Goal: Information Seeking & Learning: Compare options

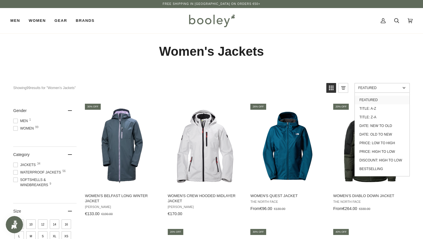
click at [368, 87] on span "Featured" at bounding box center [379, 88] width 42 height 4
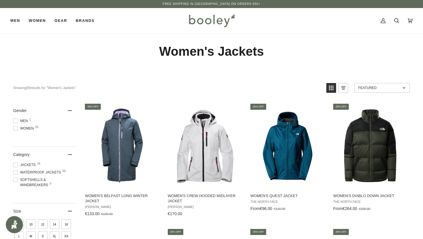
click at [368, 87] on span "Featured" at bounding box center [379, 88] width 42 height 4
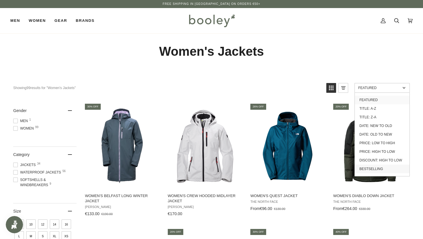
click at [390, 166] on link "Bestselling" at bounding box center [382, 169] width 55 height 9
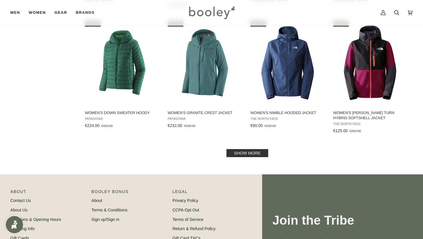
scroll to position [576, 0]
click at [254, 150] on link "Show more" at bounding box center [247, 153] width 41 height 8
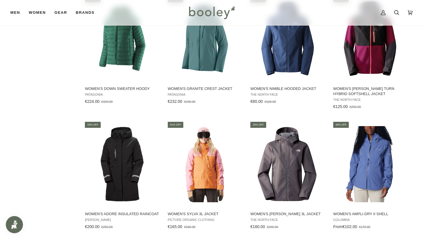
scroll to position [610, 0]
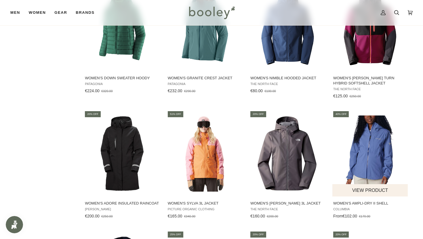
click at [373, 168] on img "Women's Ampli-Dry II Shell" at bounding box center [370, 154] width 76 height 76
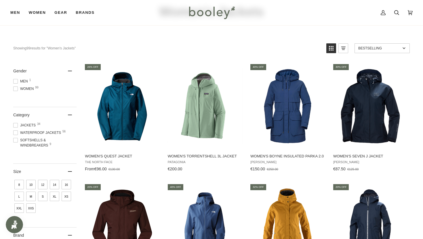
scroll to position [35, 0]
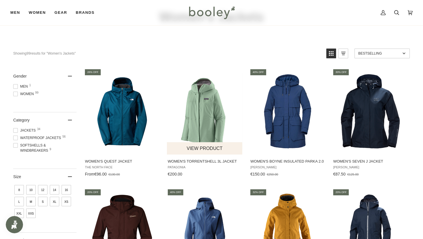
click at [212, 104] on img "Women's Torrentshell 3L Jacket" at bounding box center [205, 111] width 76 height 76
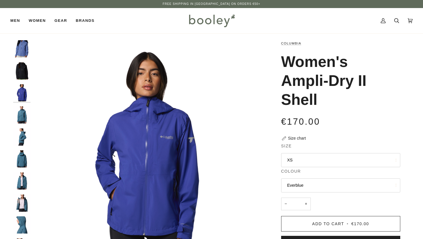
click at [20, 112] on img "Columbia Women's Ampli-Dry II Shell Everblue - Booley Galway" at bounding box center [21, 114] width 17 height 17
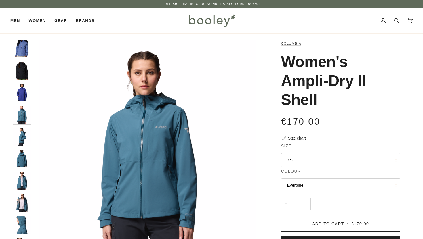
click at [21, 132] on img "Columbia Women's Ampli-Dry II Shell Everblue - Booley Galway" at bounding box center [21, 137] width 17 height 17
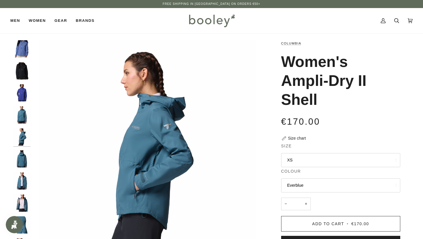
click at [23, 153] on img "Columbia Women's Ampli-Dry II Shell Everblue - Booley Galway" at bounding box center [21, 159] width 17 height 17
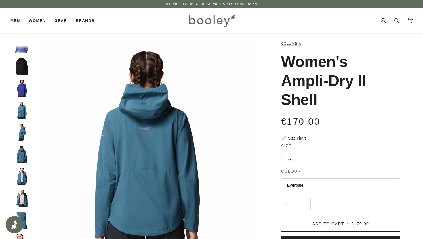
click at [24, 177] on img "Columbia Women's Ampli-Dry II Shell Everblue - Booley Galway" at bounding box center [21, 176] width 17 height 17
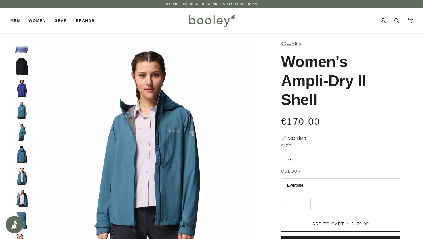
scroll to position [26, 0]
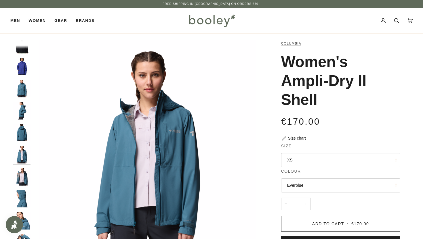
click at [25, 192] on img "Columbia Women's Ampli-Dry II Shell Everblue - Booley Galway" at bounding box center [21, 199] width 17 height 17
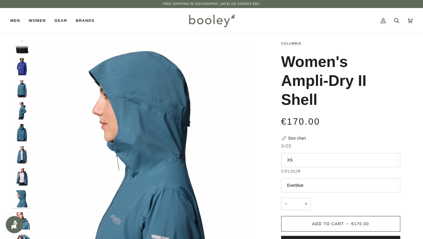
scroll to position [57, 0]
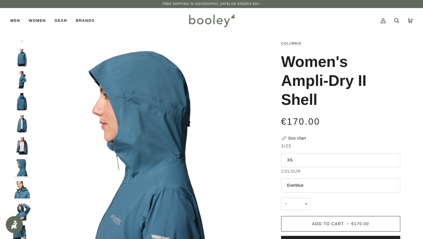
click at [30, 193] on img "Columbia Women's Ampli-Dry II Shell Everblue - Booley Galway" at bounding box center [21, 190] width 17 height 17
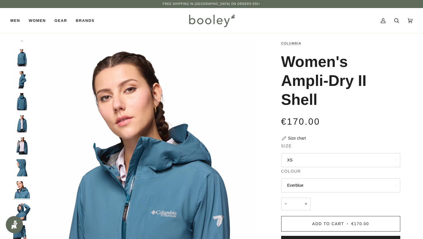
click at [23, 209] on img "Columbia Women's Ampli-Dry II Shell Everblue - Booley Galway" at bounding box center [21, 212] width 17 height 17
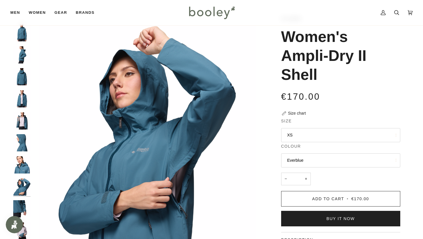
scroll to position [46, 0]
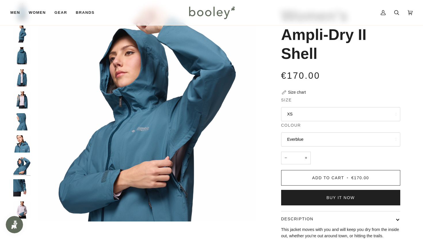
click at [24, 189] on img "Columbia Women's Ampli-Dry II Shell Everblue - Booley Galway" at bounding box center [21, 188] width 17 height 17
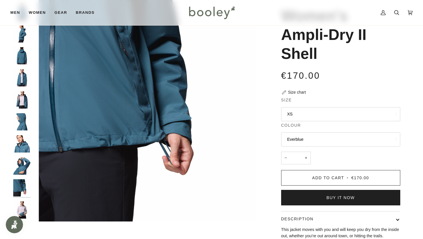
click at [25, 206] on img "Columbia Women's Ampli-Dry II Shell Everblue - Booley Galway" at bounding box center [21, 210] width 17 height 17
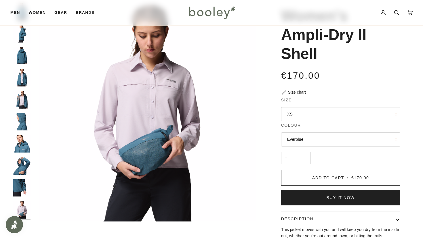
click at [27, 181] on img "Columbia Women's Ampli-Dry II Shell Everblue - Booley Galway" at bounding box center [21, 188] width 17 height 17
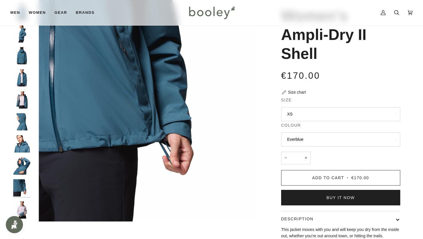
click at [32, 146] on div at bounding box center [23, 108] width 20 height 228
click at [25, 147] on img "Columbia Women's Ampli-Dry II Shell Everblue - Booley Galway" at bounding box center [21, 144] width 17 height 17
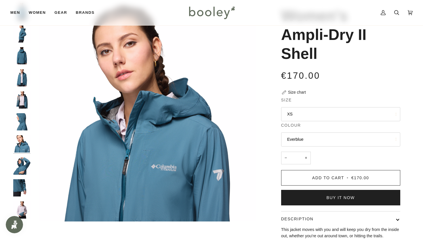
click at [24, 121] on img "Columbia Women's Ampli-Dry II Shell Everblue - Booley Galway" at bounding box center [21, 121] width 17 height 17
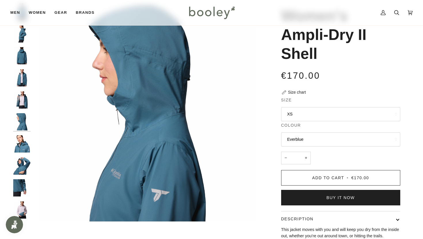
click at [26, 76] on img "Columbia Women's Ampli-Dry II Shell Everblue - Booley Galway" at bounding box center [21, 77] width 17 height 17
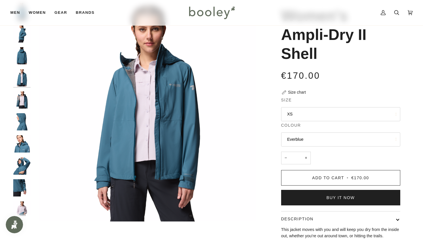
scroll to position [26, 0]
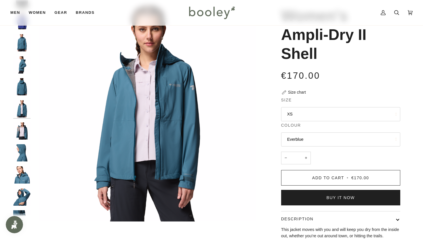
click at [25, 47] on img "Columbia Women's Ampli-Dry II Shell Everblue - Booley Galway" at bounding box center [21, 42] width 17 height 17
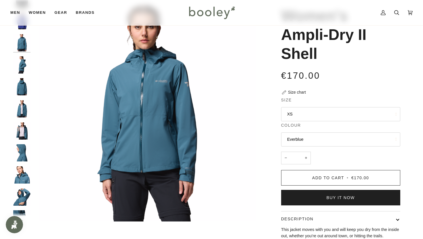
scroll to position [0, 0]
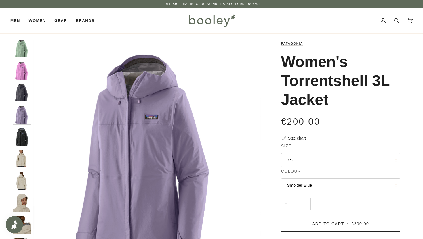
click at [26, 72] on img "Patagonia Women's Torrentshell 3L Jacket Brisk Purple - Booley Galway" at bounding box center [21, 70] width 17 height 17
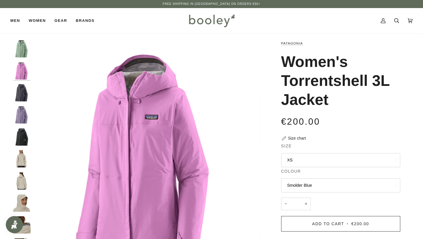
click at [23, 51] on img "Patagonia Women's Torrentshell 3L Jacket Ellwood Green - Booley Galway" at bounding box center [21, 48] width 17 height 17
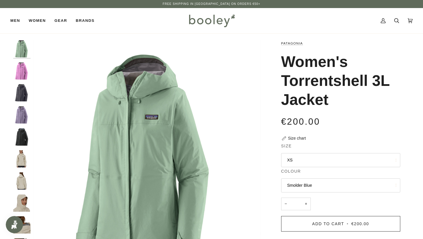
click at [23, 157] on img "Patagonia Women's Torrentshell 3L Jacket - Booley Galway" at bounding box center [21, 159] width 17 height 17
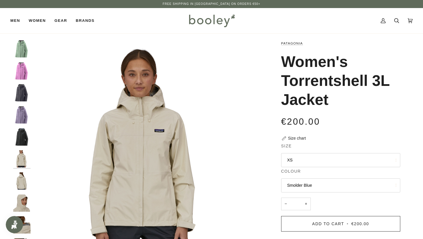
click at [24, 51] on img "Patagonia Women's Torrentshell 3L Jacket Ellwood Green - Booley Galway" at bounding box center [21, 48] width 17 height 17
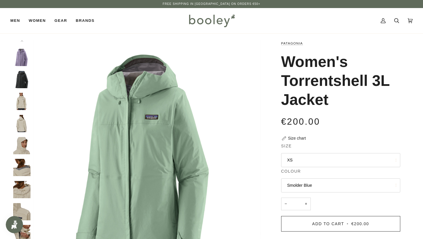
scroll to position [69, 0]
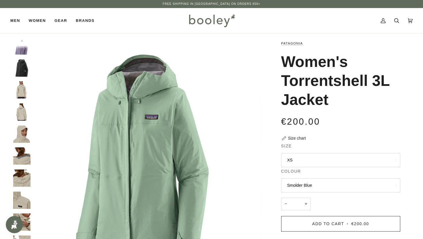
click at [211, 134] on img "Patagonia Women's Torrentshell 3L Jacket Ellwood Green - Booley Galway" at bounding box center [147, 154] width 228 height 228
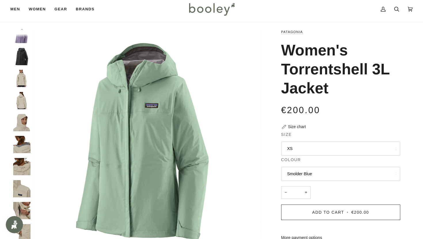
scroll to position [0, 0]
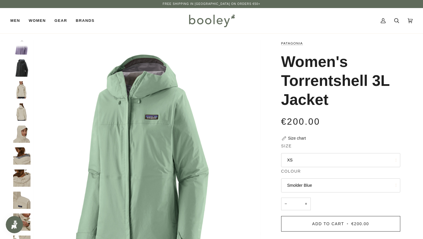
click at [213, 158] on img "Patagonia Women's Torrentshell 3L Jacket Ellwood Green - Booley Galway" at bounding box center [147, 154] width 228 height 228
click at [306, 161] on button "XS" at bounding box center [340, 160] width 119 height 14
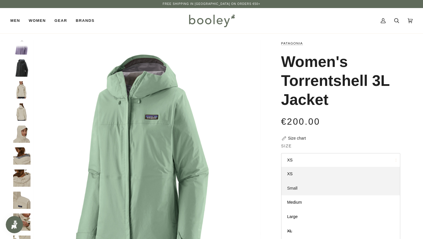
click at [302, 193] on link "Small" at bounding box center [340, 189] width 119 height 14
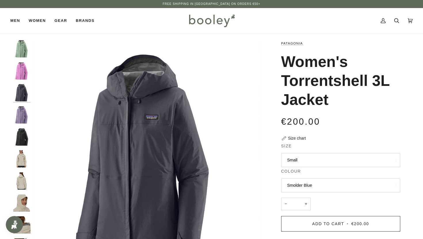
click at [303, 185] on button "Smolder Blue" at bounding box center [340, 186] width 119 height 14
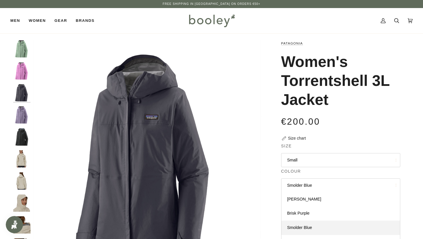
click at [295, 188] on button "Smolder Blue" at bounding box center [340, 186] width 119 height 14
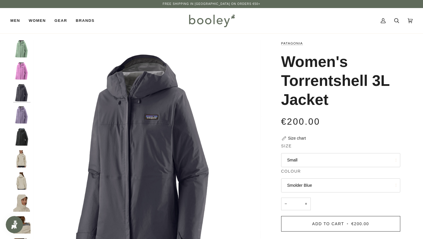
click at [18, 102] on div at bounding box center [23, 154] width 20 height 228
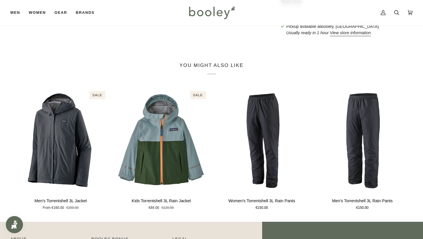
scroll to position [322, 0]
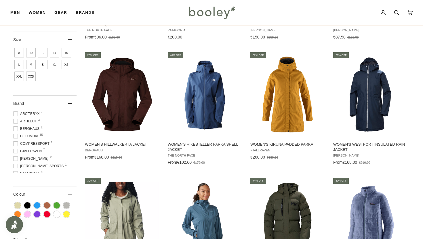
scroll to position [173, 0]
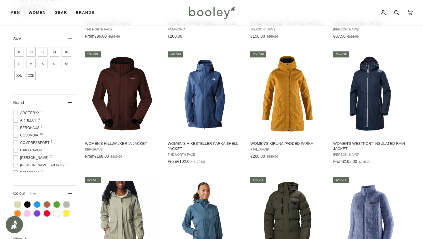
click at [58, 205] on span "Colour: Green" at bounding box center [57, 205] width 6 height 6
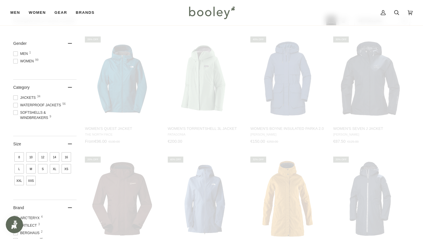
scroll to position [30, 0]
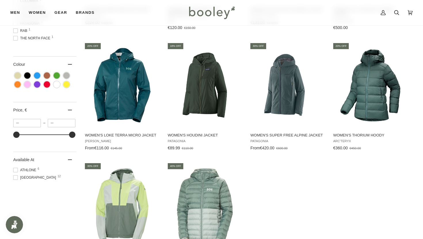
scroll to position [299, 0]
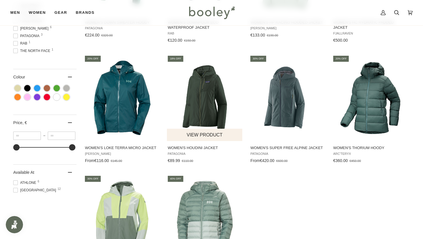
click at [208, 111] on img "Women's Houdini Jacket" at bounding box center [205, 98] width 76 height 76
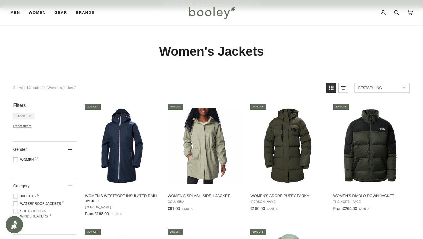
scroll to position [538, 0]
